Goal: Task Accomplishment & Management: Use online tool/utility

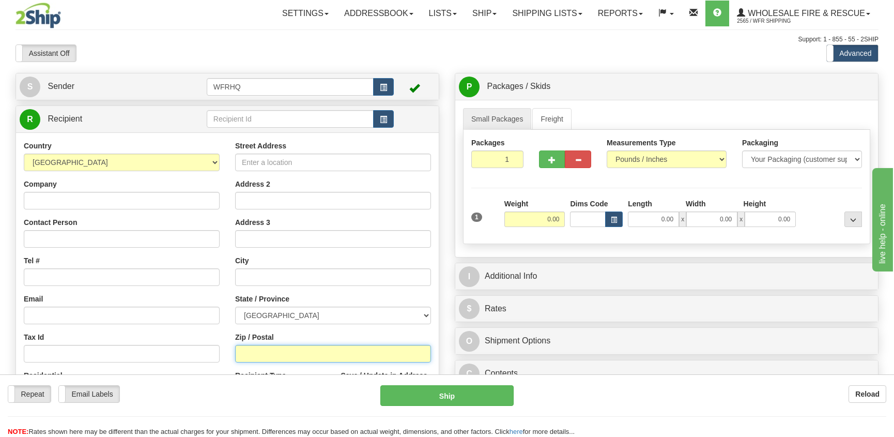
click at [267, 353] on input "Zip / Postal" at bounding box center [333, 354] width 196 height 18
type input "t0b1v0"
type input "[PERSON_NAME]"
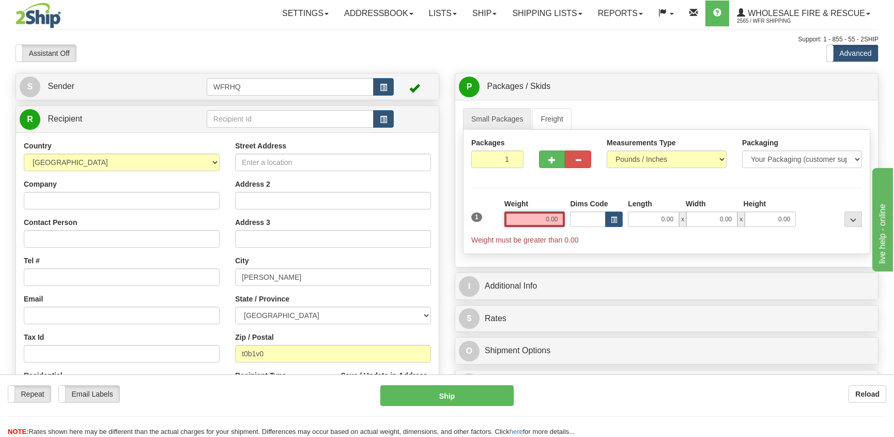
click at [563, 225] on input "0.00" at bounding box center [535, 219] width 61 height 16
type input "0.00"
click at [548, 223] on input "0.00" at bounding box center [535, 219] width 61 height 16
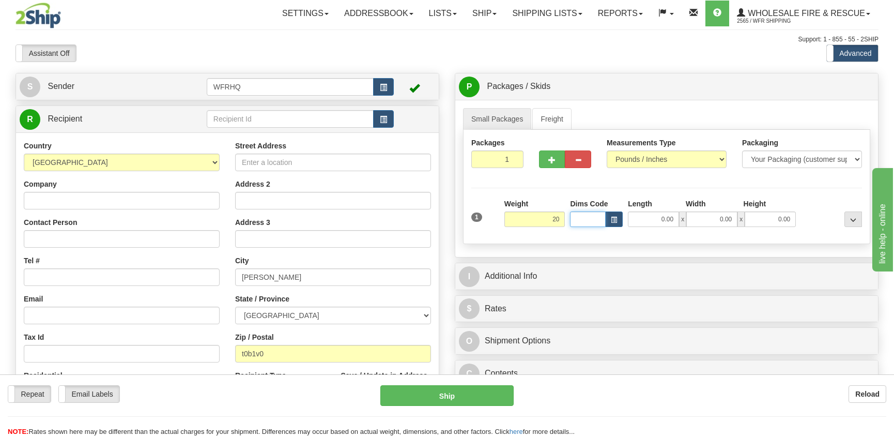
type input "20.00"
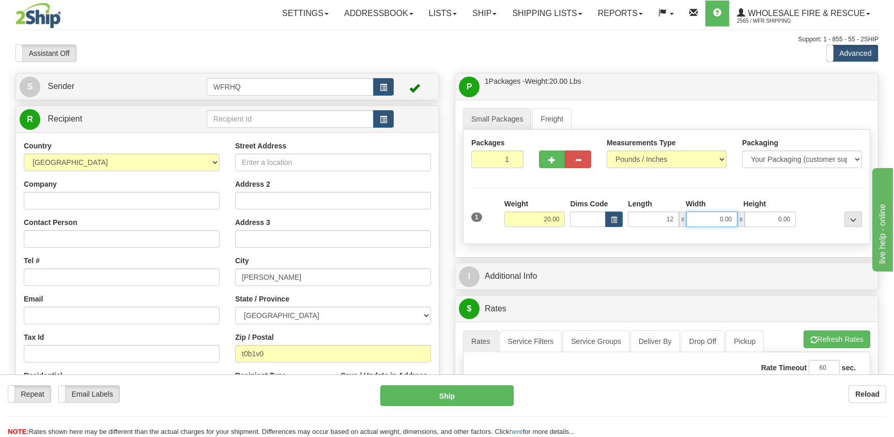
type input "12.00"
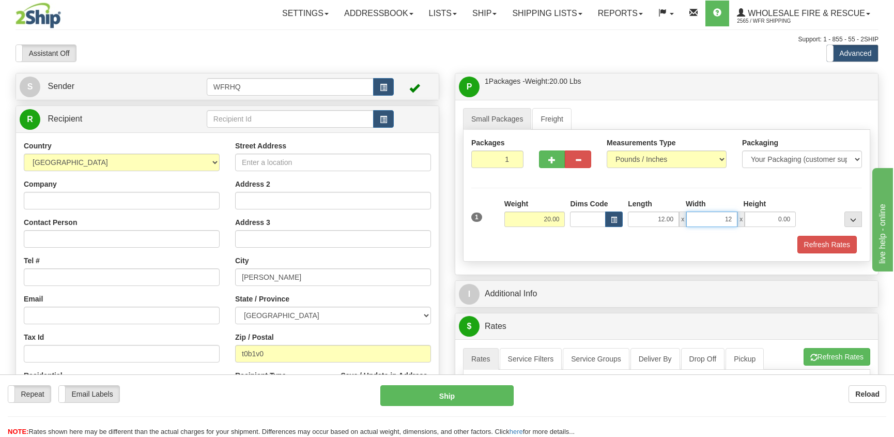
type input "12.00"
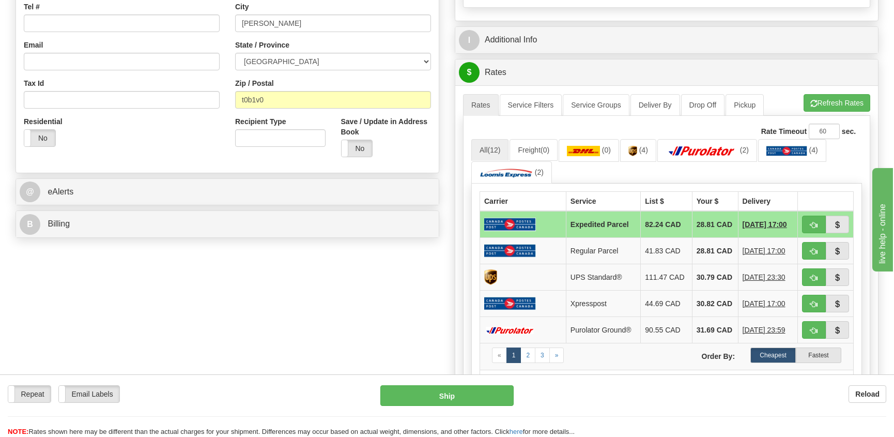
scroll to position [258, 0]
